Goal: Navigation & Orientation: Find specific page/section

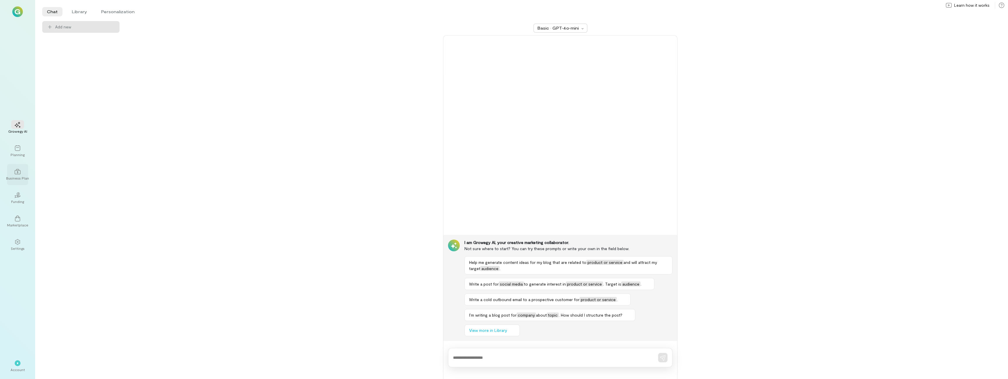
click at [18, 176] on div "Business Plan" at bounding box center [17, 178] width 23 height 5
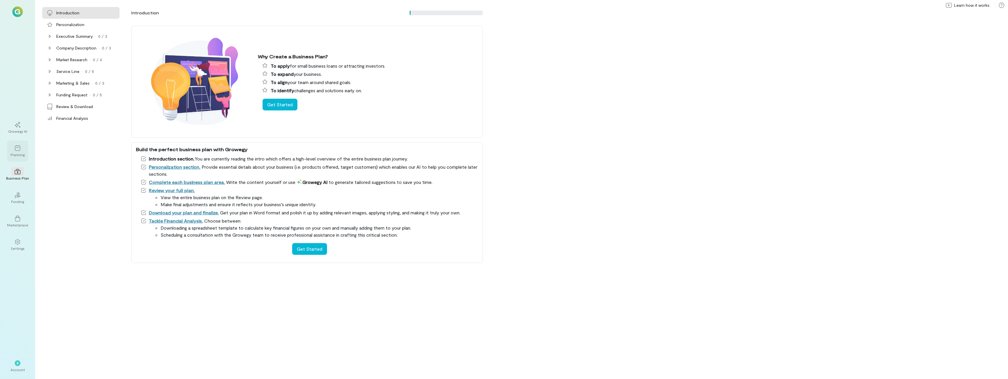
click at [20, 149] on icon at bounding box center [17, 148] width 5 height 6
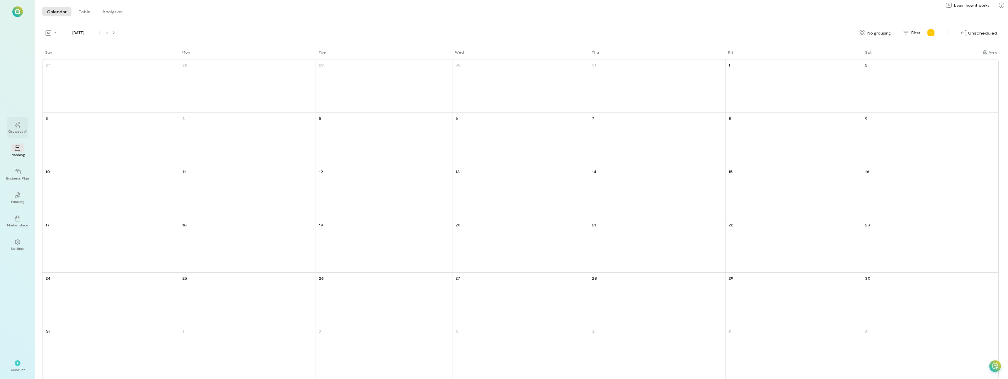
click at [23, 124] on div at bounding box center [17, 124] width 13 height 9
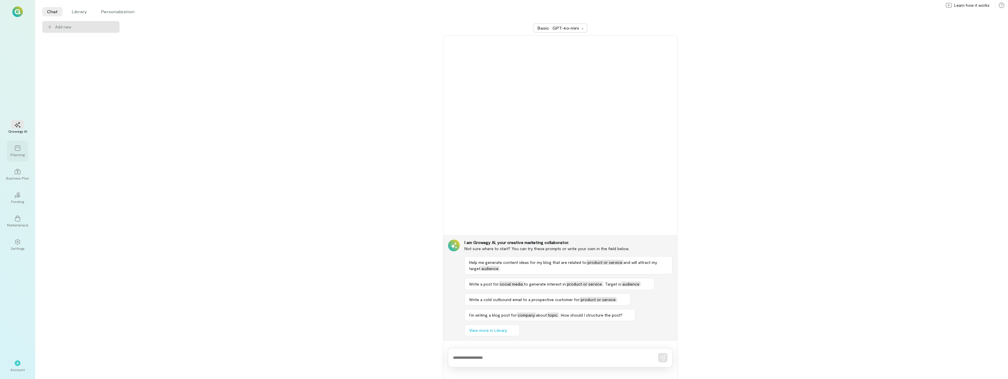
click at [17, 146] on icon at bounding box center [18, 148] width 6 height 6
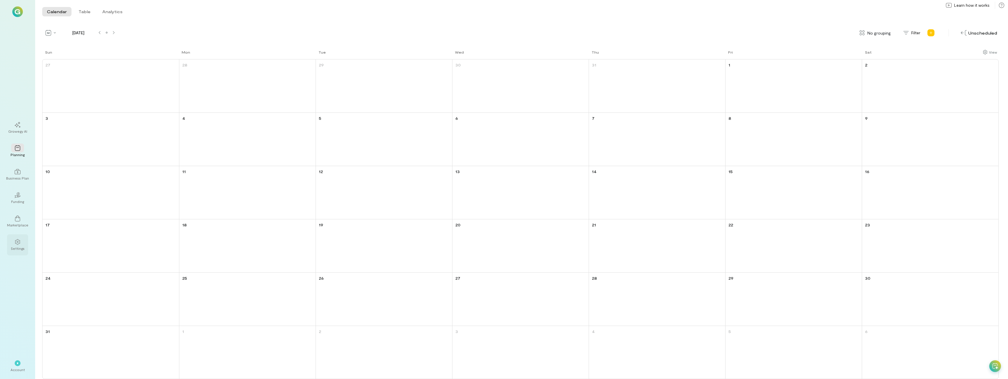
click at [14, 243] on div at bounding box center [17, 241] width 13 height 9
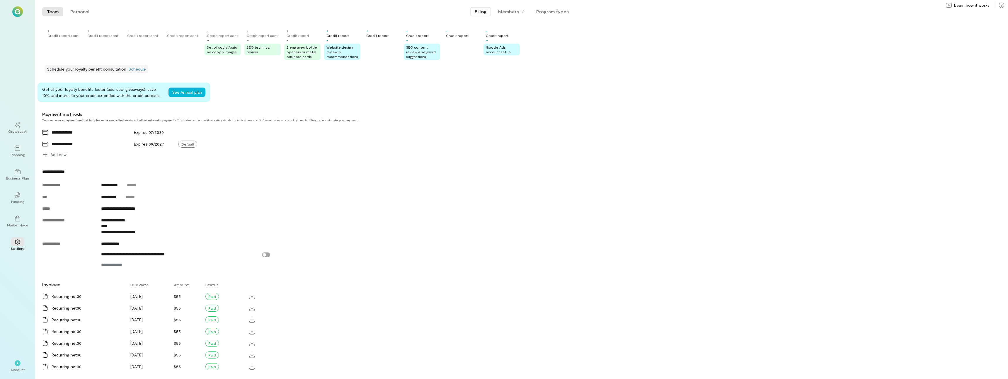
scroll to position [154, 0]
